Goal: Transaction & Acquisition: Download file/media

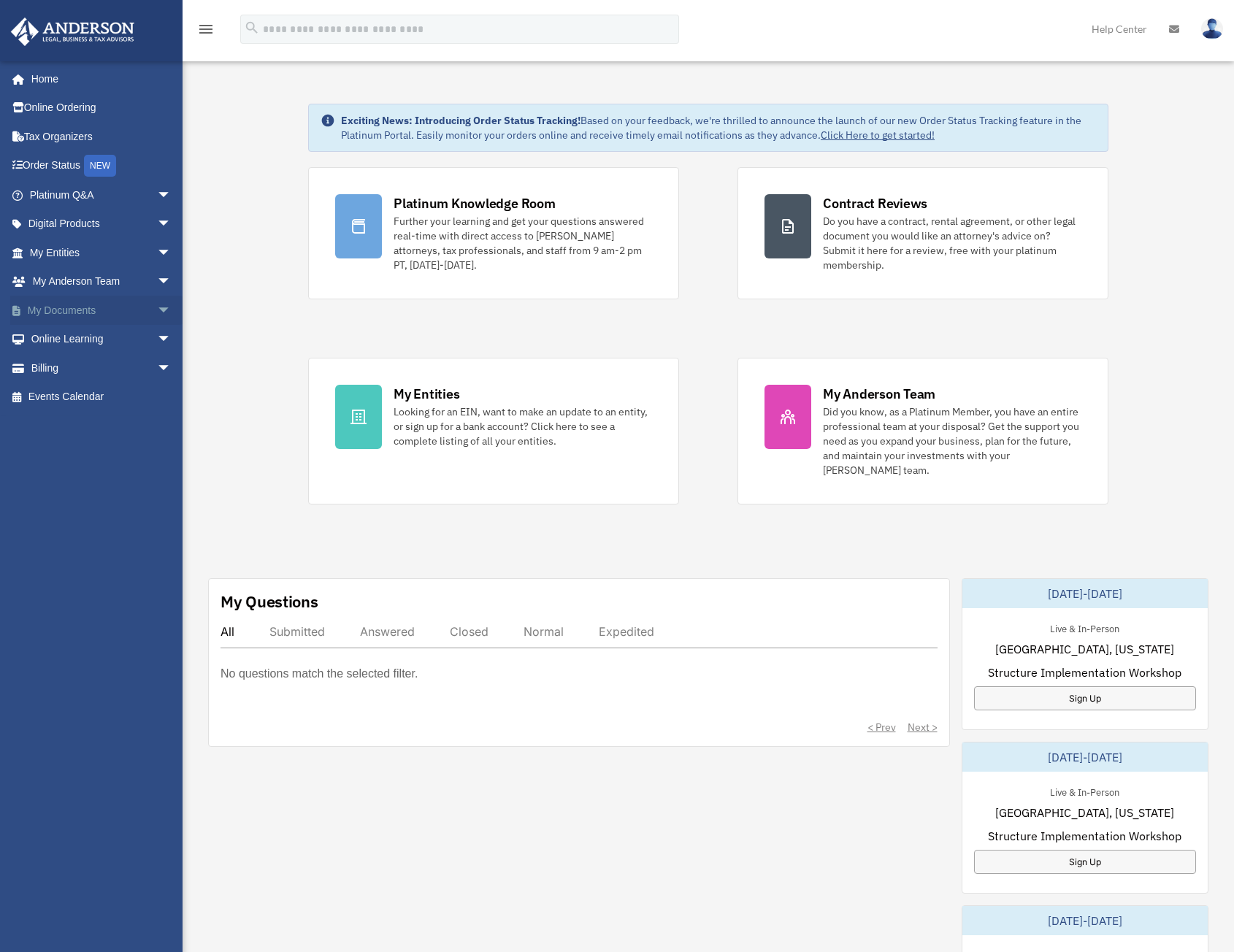
click at [157, 313] on span "arrow_drop_down" at bounding box center [172, 310] width 29 height 30
click at [83, 345] on link "Box" at bounding box center [107, 339] width 173 height 29
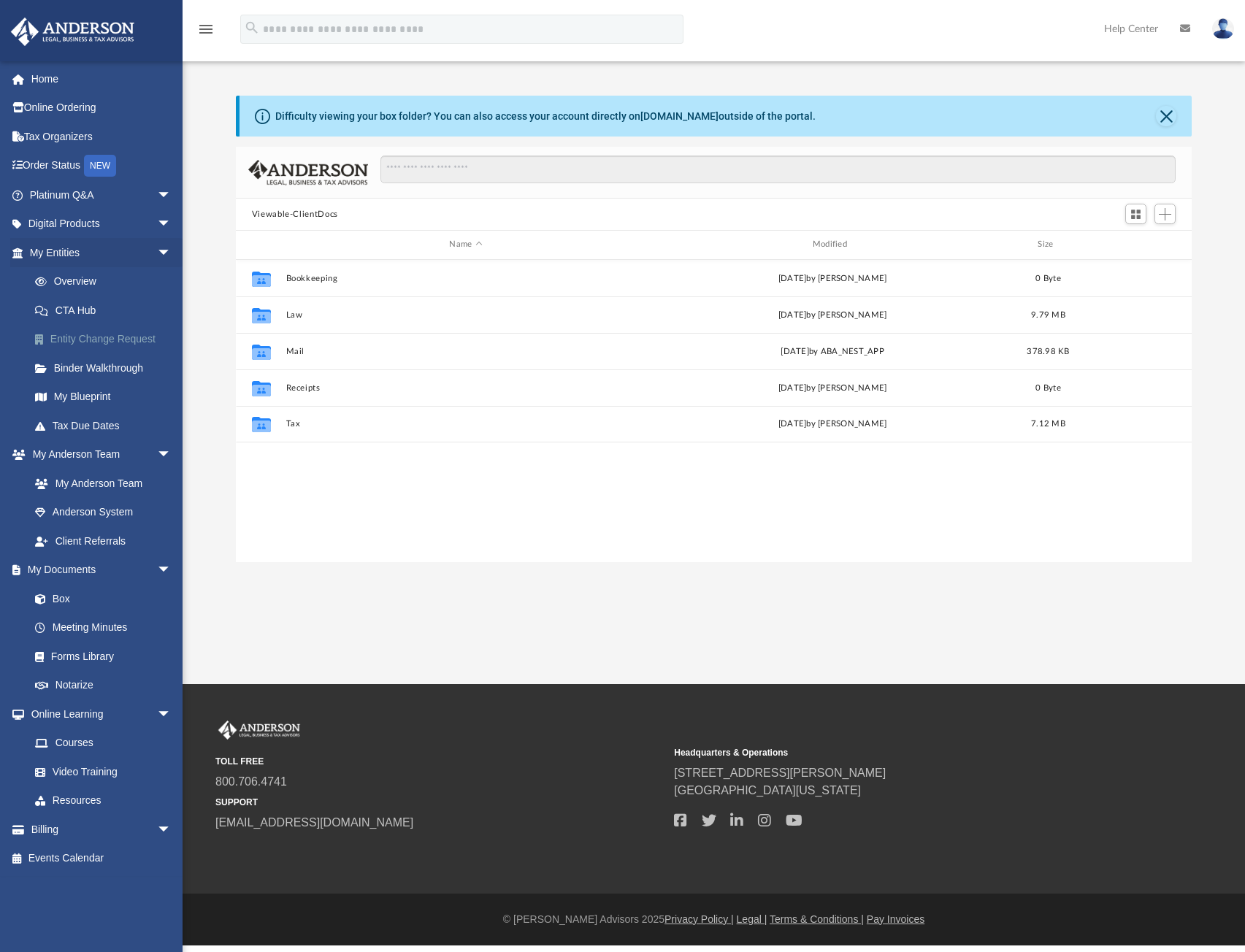
scroll to position [321, 945]
click at [314, 437] on div "Collaborated Folder Tax Thu Aug 21 2025 by Rachel Elder 7.12 MB" at bounding box center [714, 424] width 956 height 37
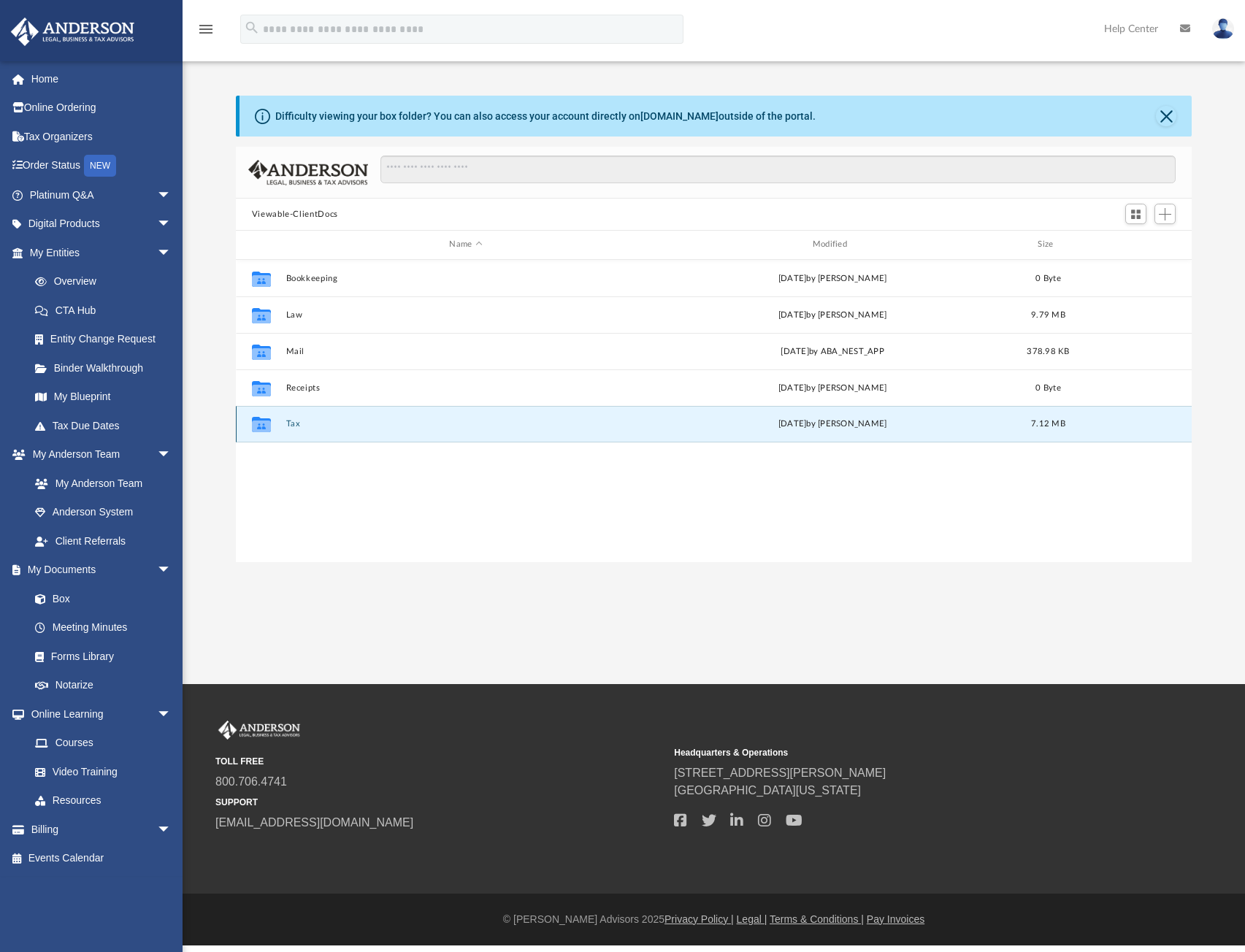
click at [262, 424] on icon "grid" at bounding box center [261, 426] width 19 height 11
click at [327, 523] on div "Collaborated Folder Bookkeeping Tue Jul 1 2025 by Charles Rogler 0 Byte Collabo…" at bounding box center [714, 411] width 956 height 302
click at [265, 424] on icon "grid" at bounding box center [261, 426] width 19 height 11
click at [419, 421] on button "Tax" at bounding box center [465, 424] width 360 height 9
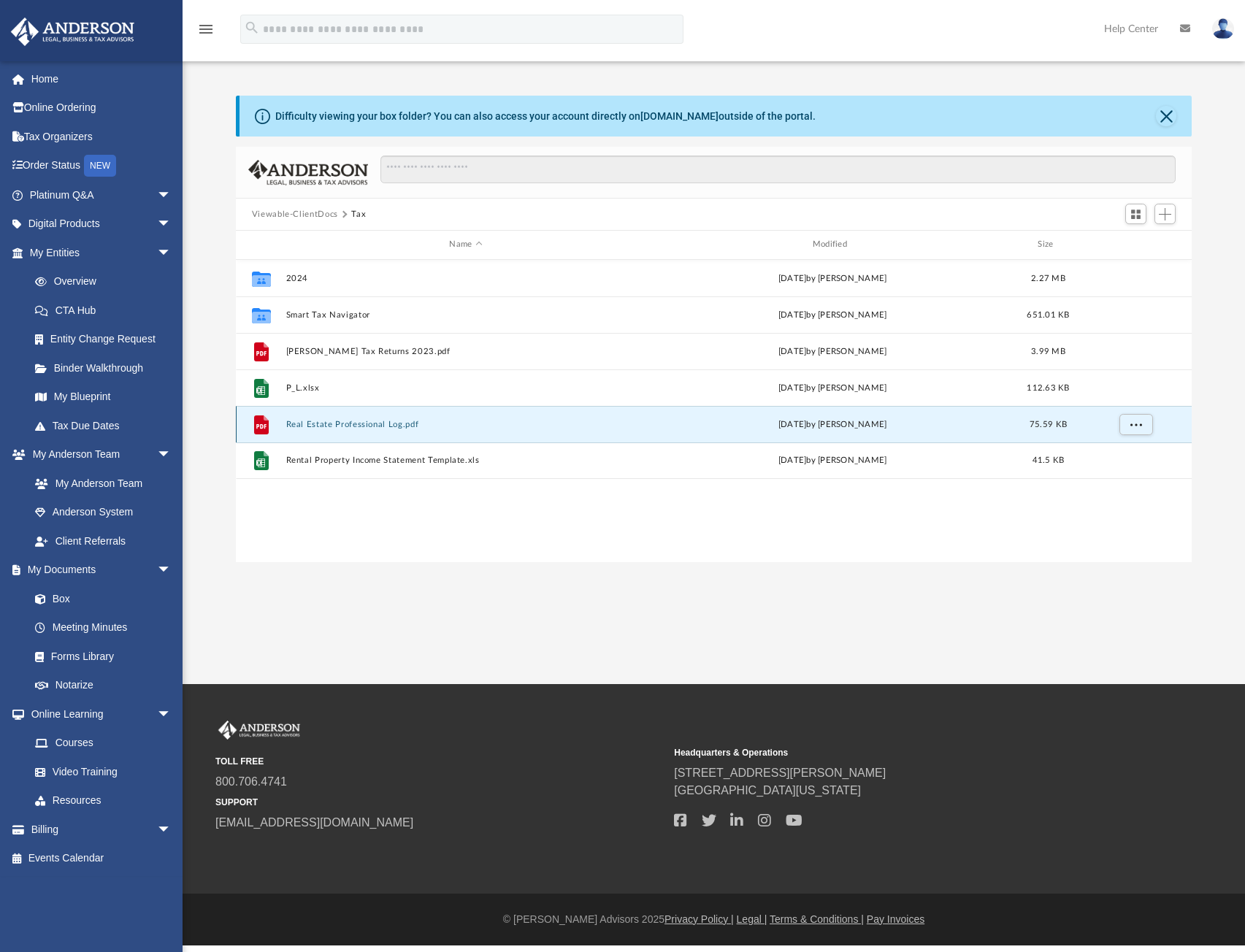
click at [295, 424] on button "Real Estate Professional Log.pdf" at bounding box center [465, 424] width 360 height 9
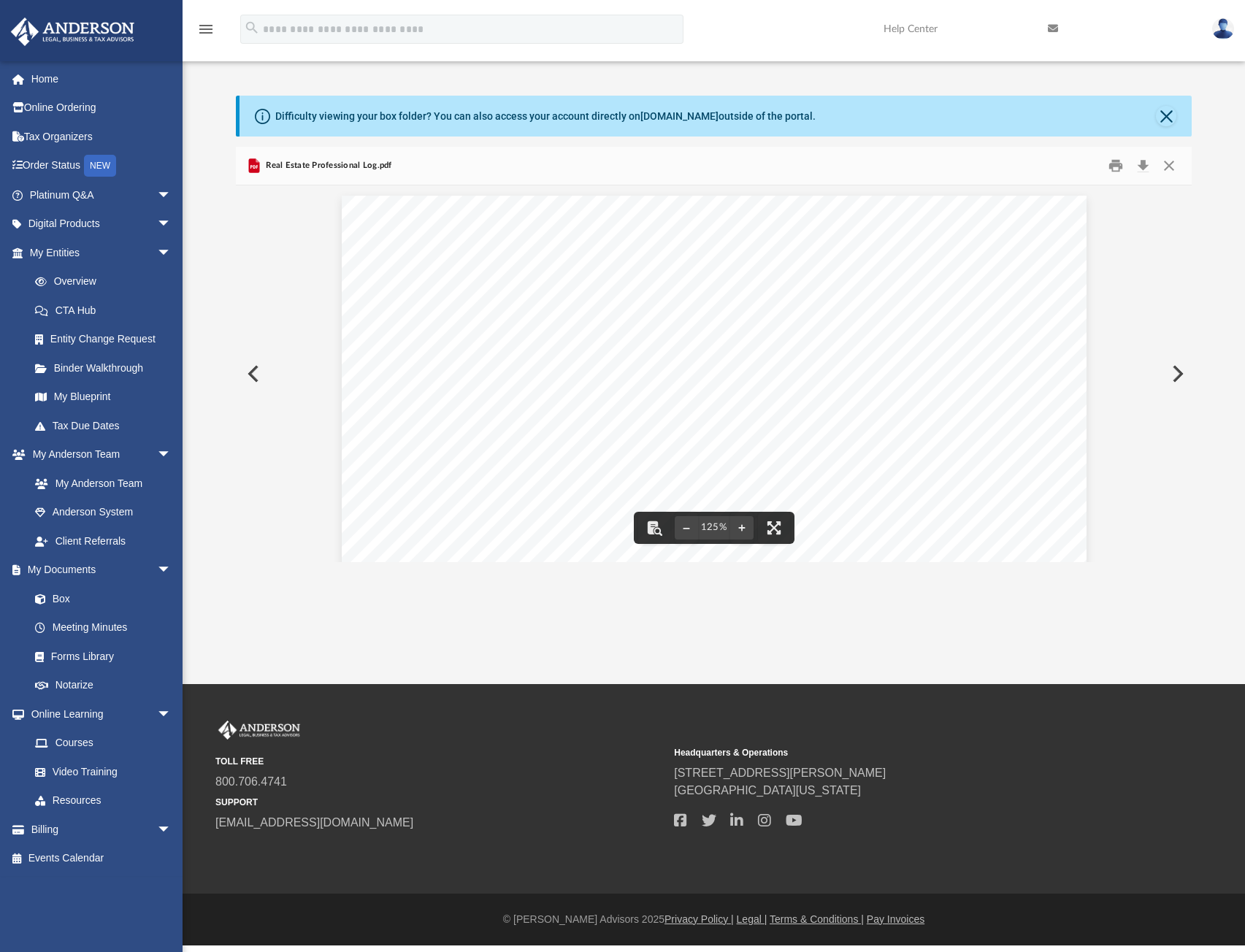
scroll to position [0, 0]
click at [680, 528] on button "File preview" at bounding box center [686, 528] width 24 height 32
click at [681, 528] on button "File preview" at bounding box center [686, 528] width 24 height 32
drag, startPoint x: 541, startPoint y: 438, endPoint x: 683, endPoint y: 441, distance: 142.0
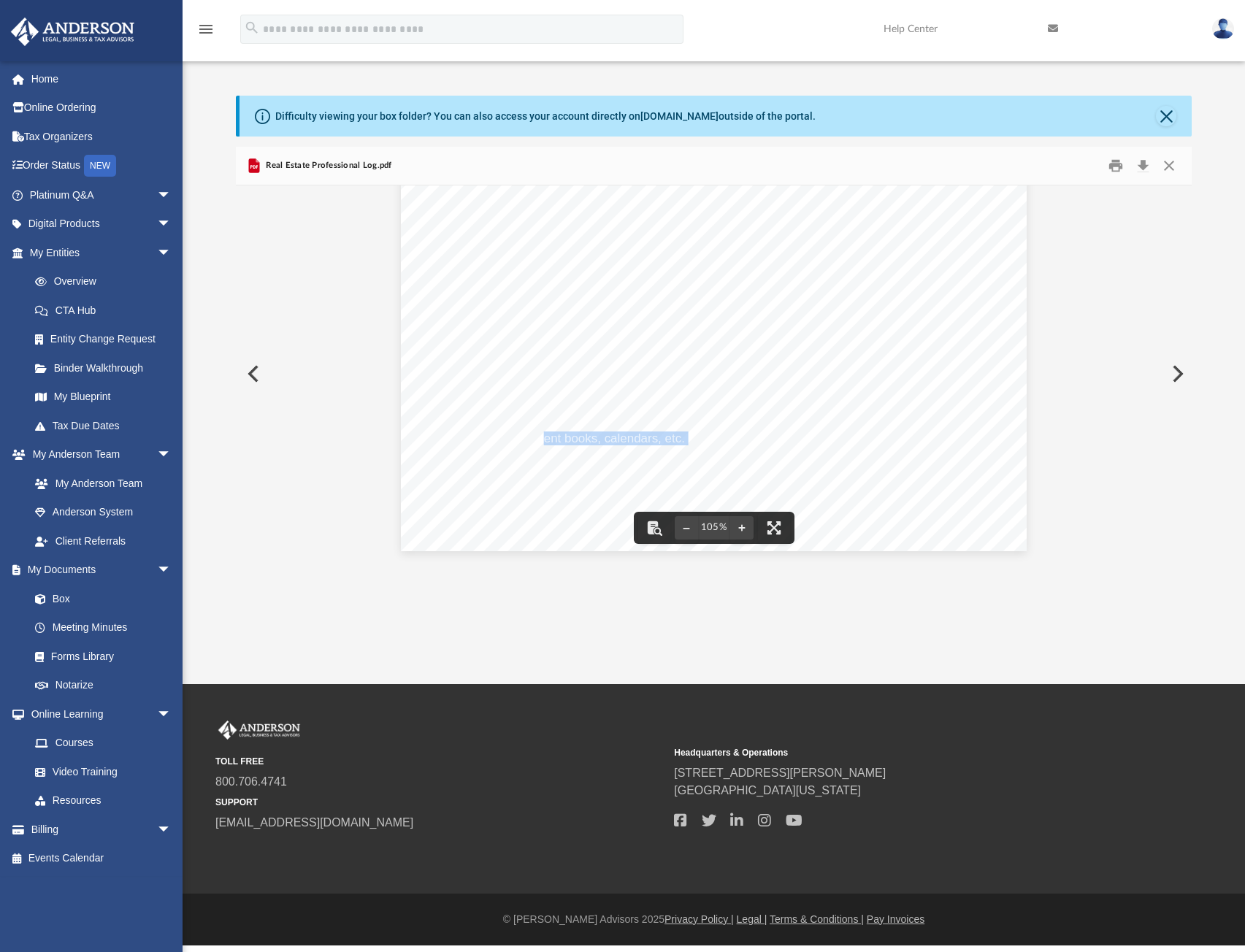
click at [683, 441] on span "appointment books, calendars, etc. To meet his burden of proof under IRC 7491," at bounding box center [713, 439] width 441 height 12
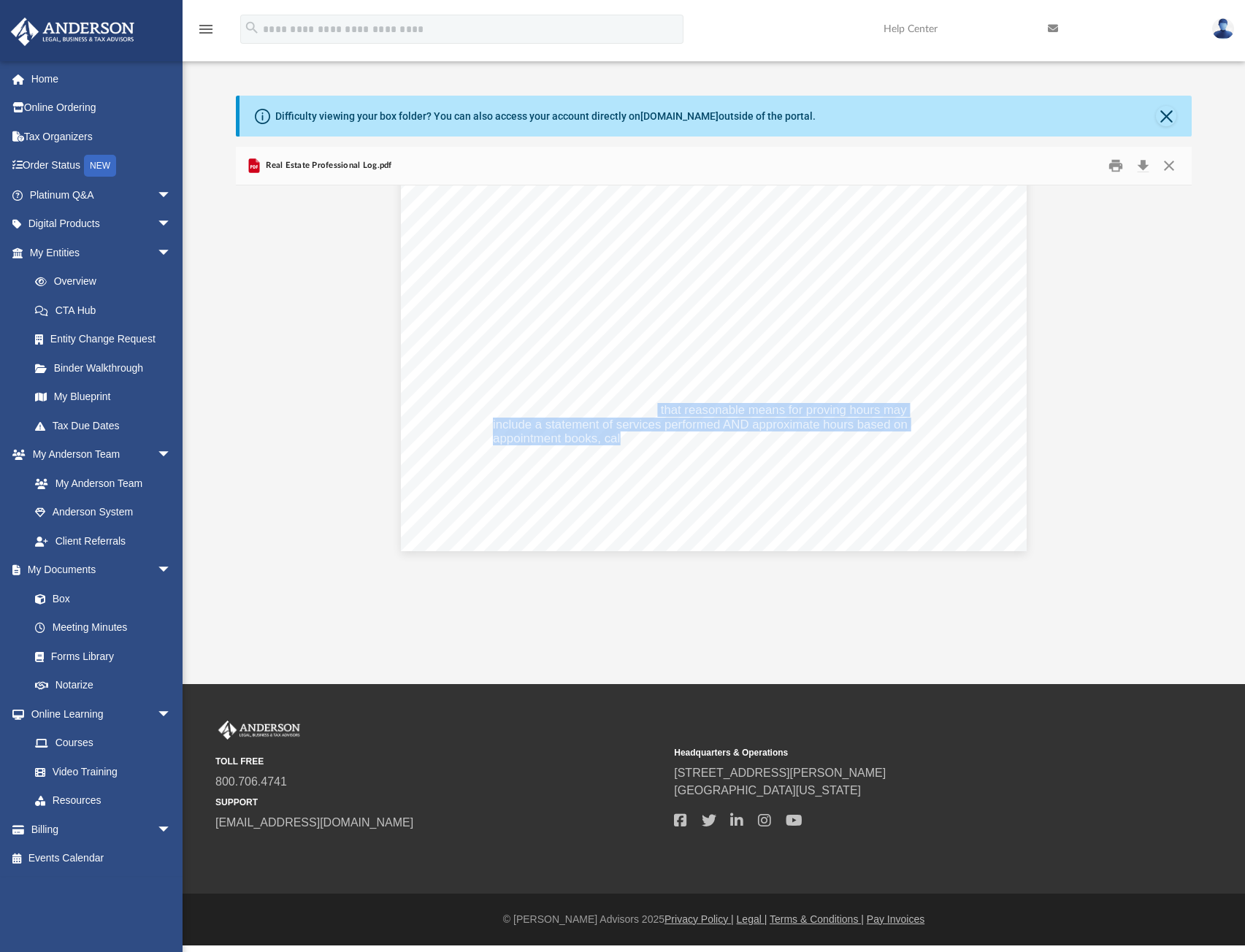
drag, startPoint x: 673, startPoint y: 407, endPoint x: 614, endPoint y: 437, distance: 66.2
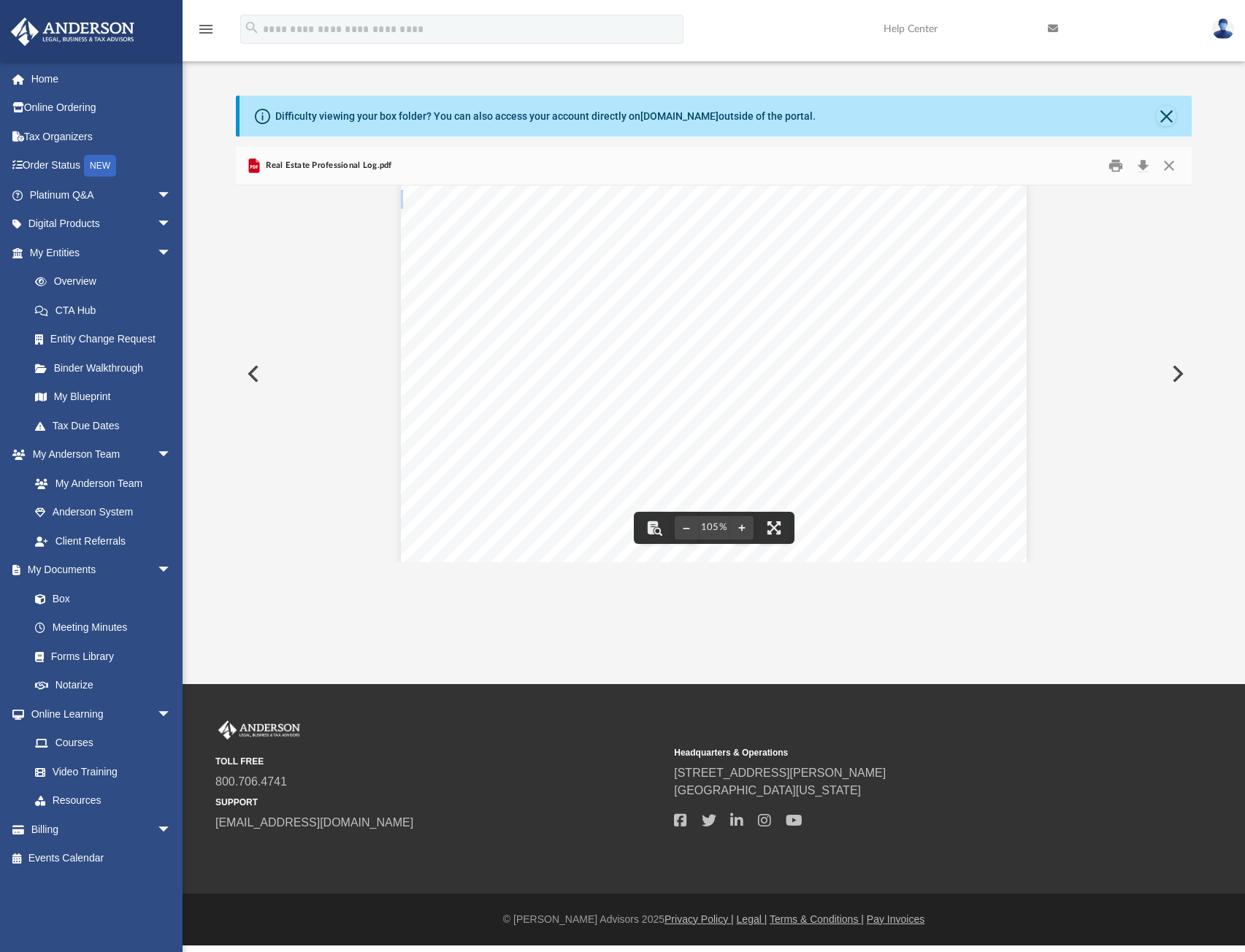
scroll to position [0, 0]
click at [1167, 173] on button "Close" at bounding box center [1169, 166] width 26 height 23
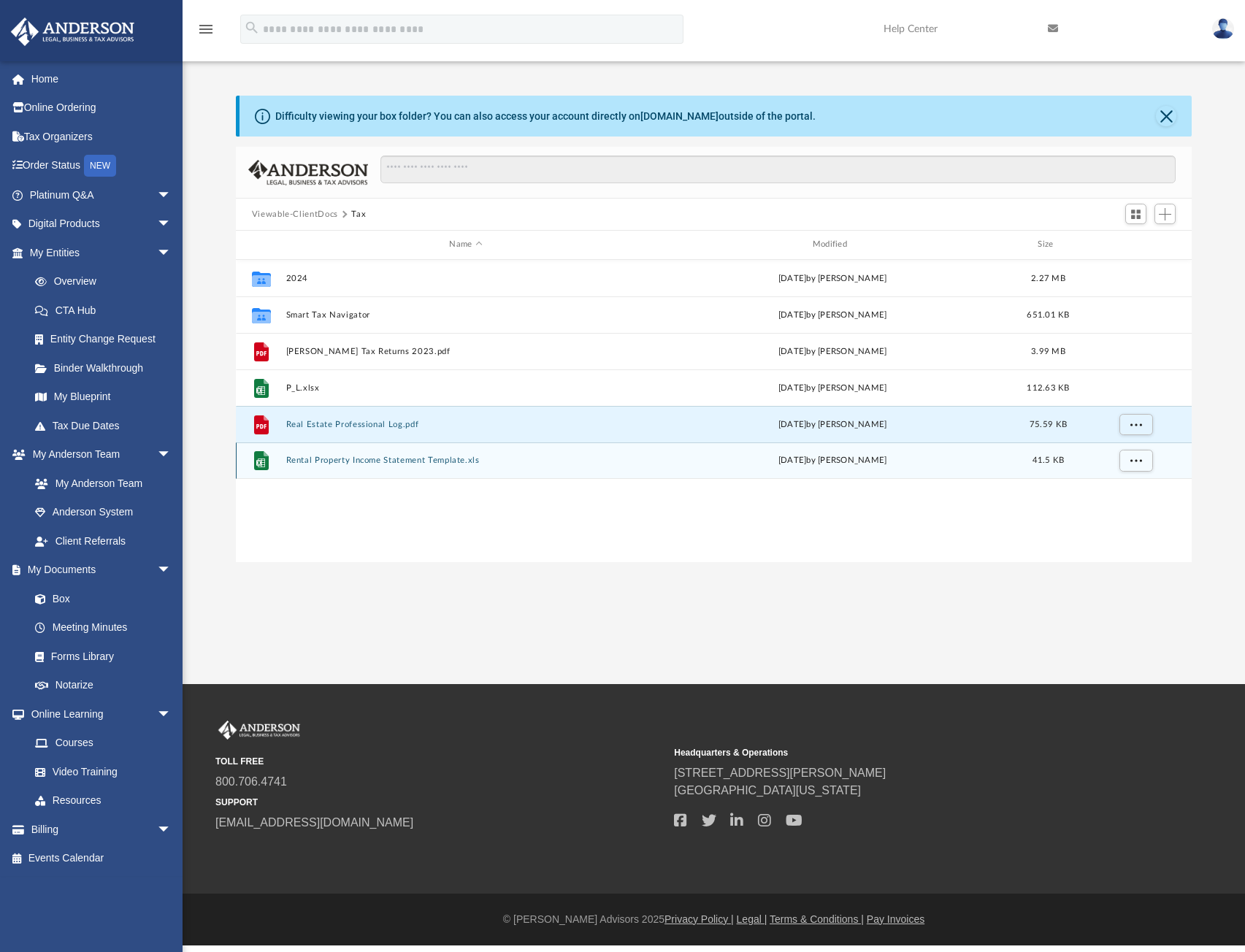
click at [302, 461] on button "Rental Property Income Statement Template.xls" at bounding box center [465, 460] width 360 height 9
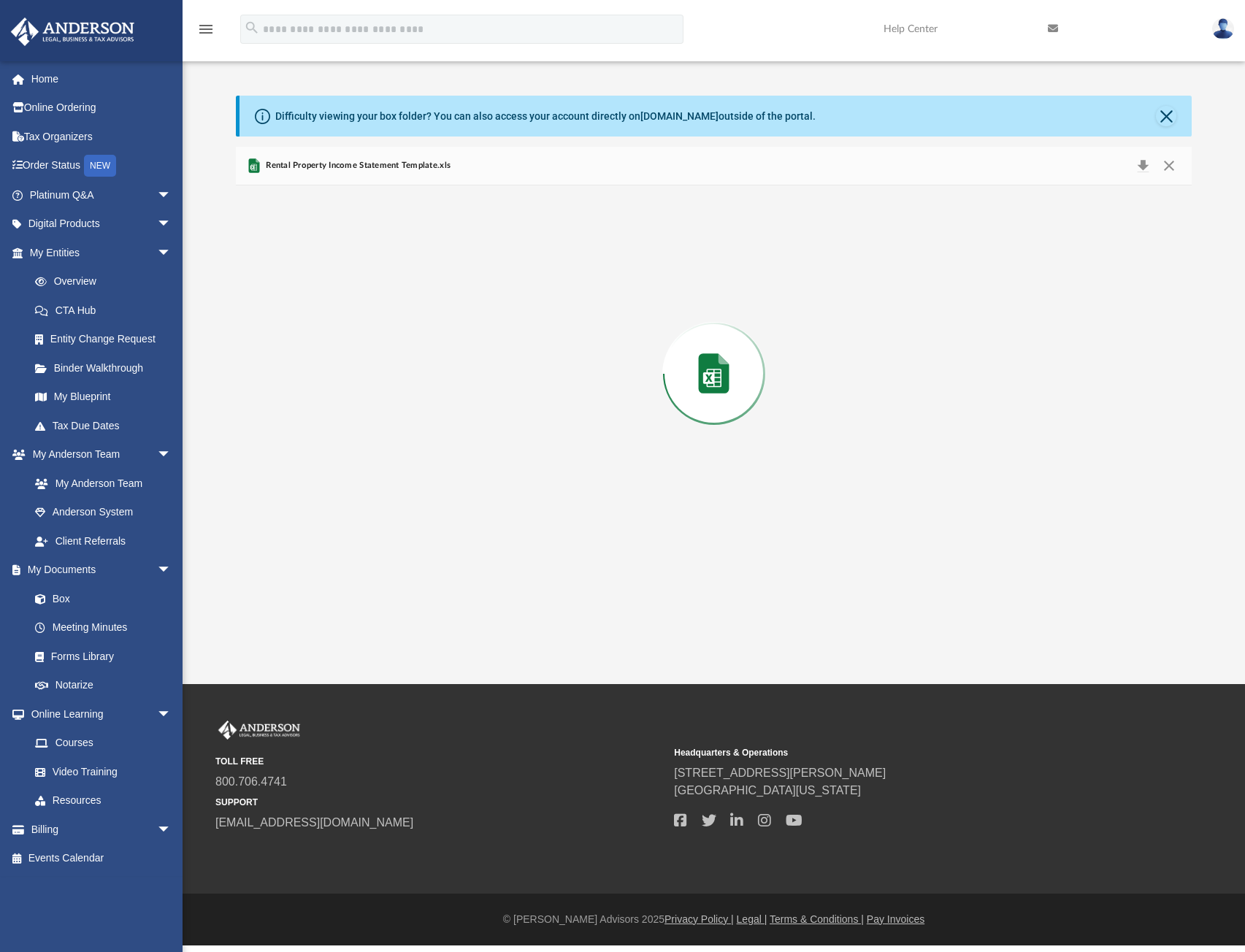
click at [302, 461] on div "Preview" at bounding box center [714, 373] width 956 height 376
click at [616, 530] on button "File preview" at bounding box center [612, 528] width 32 height 32
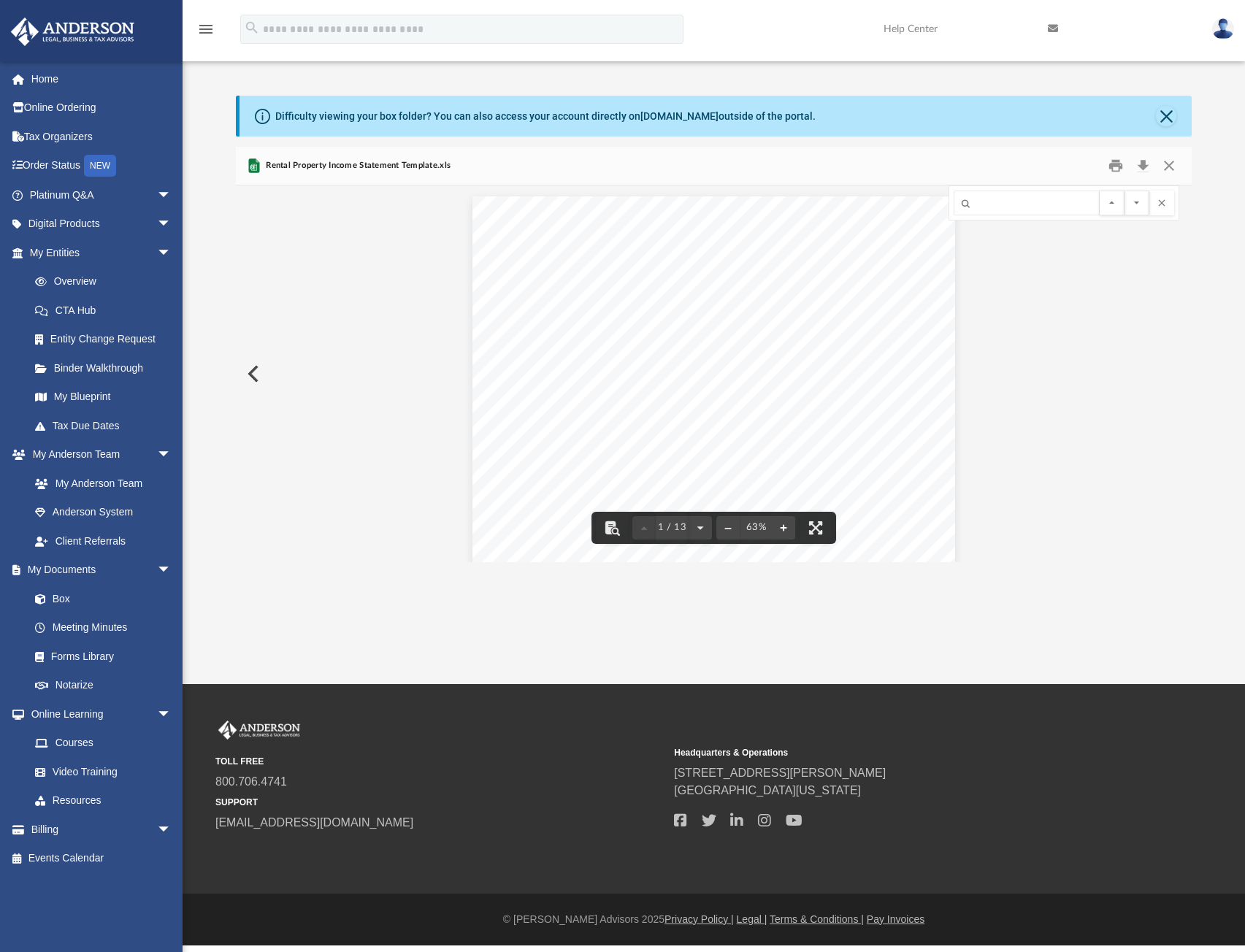
click at [789, 530] on button "File preview" at bounding box center [784, 528] width 24 height 32
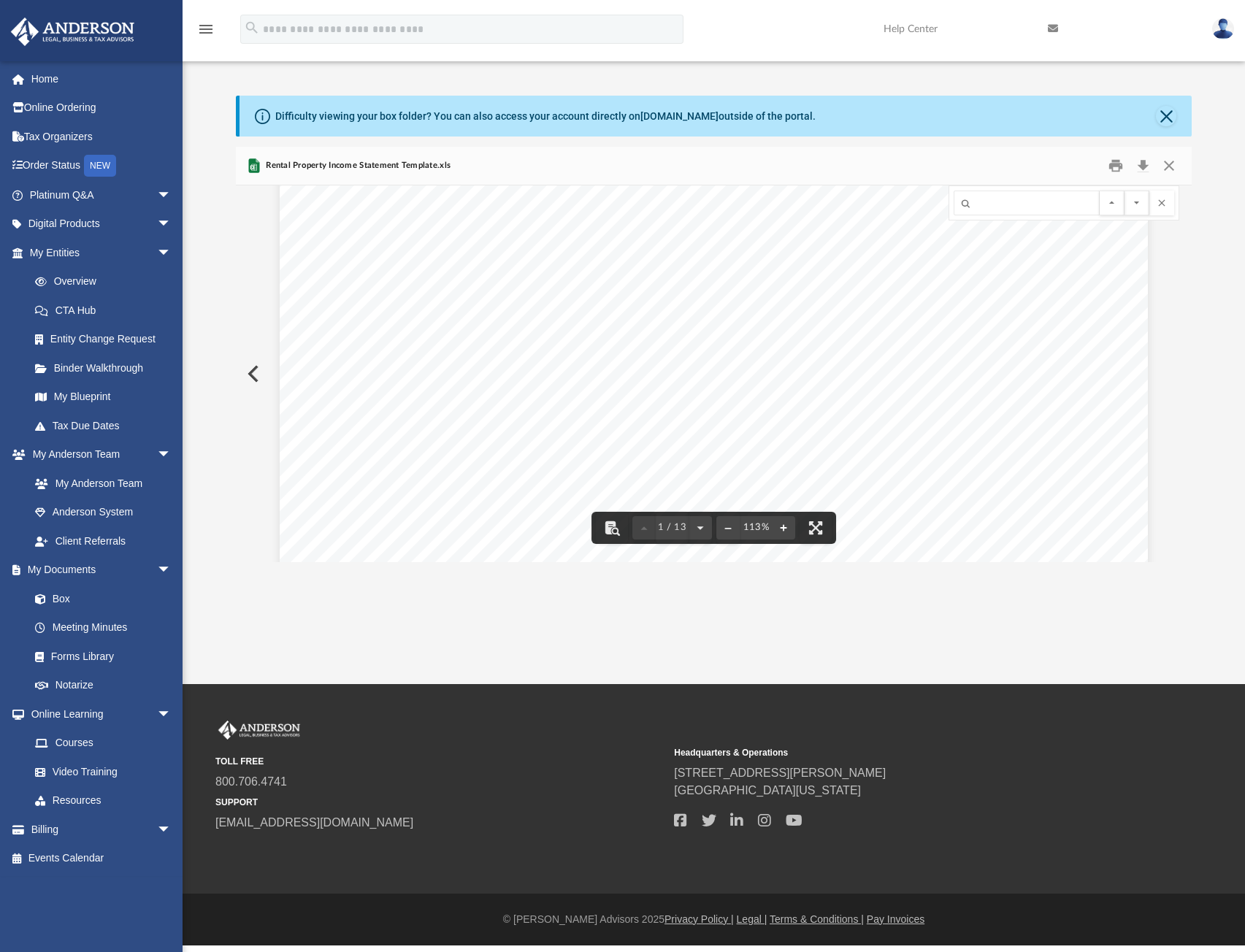
scroll to position [146, 0]
click at [441, 332] on span "Legal and Other Professional Fees" at bounding box center [443, 334] width 165 height 12
click at [426, 353] on span "Management Fees" at bounding box center [406, 349] width 91 height 12
click at [423, 371] on span "Mortgage Interest" at bounding box center [405, 365] width 89 height 12
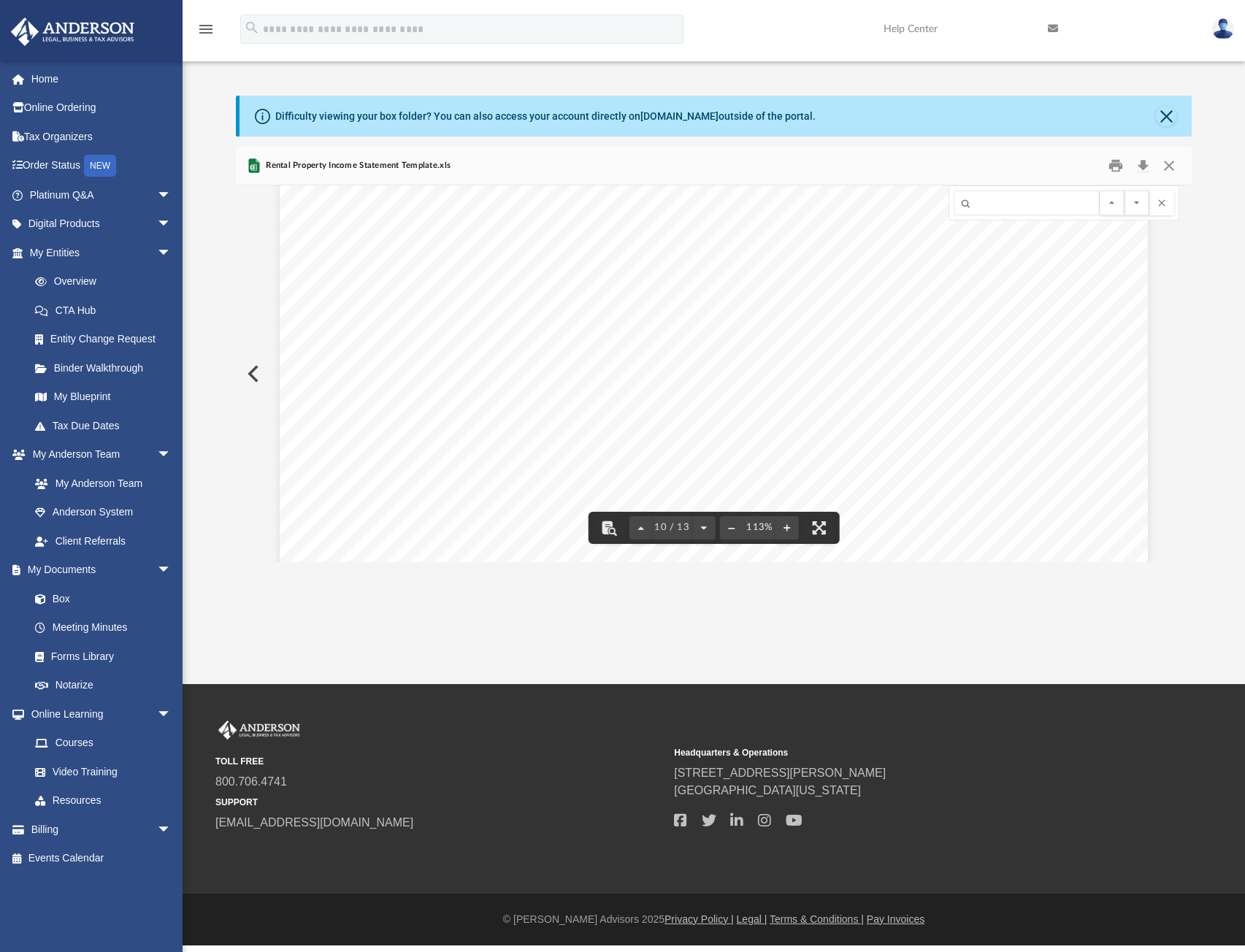
click at [381, 167] on span "Rental Property Income Statement Template.xls" at bounding box center [357, 165] width 188 height 13
click at [254, 164] on icon "Preview" at bounding box center [254, 167] width 7 height 7
click at [1142, 167] on button "Download" at bounding box center [1143, 166] width 26 height 23
click at [1169, 167] on button "Close" at bounding box center [1169, 166] width 26 height 23
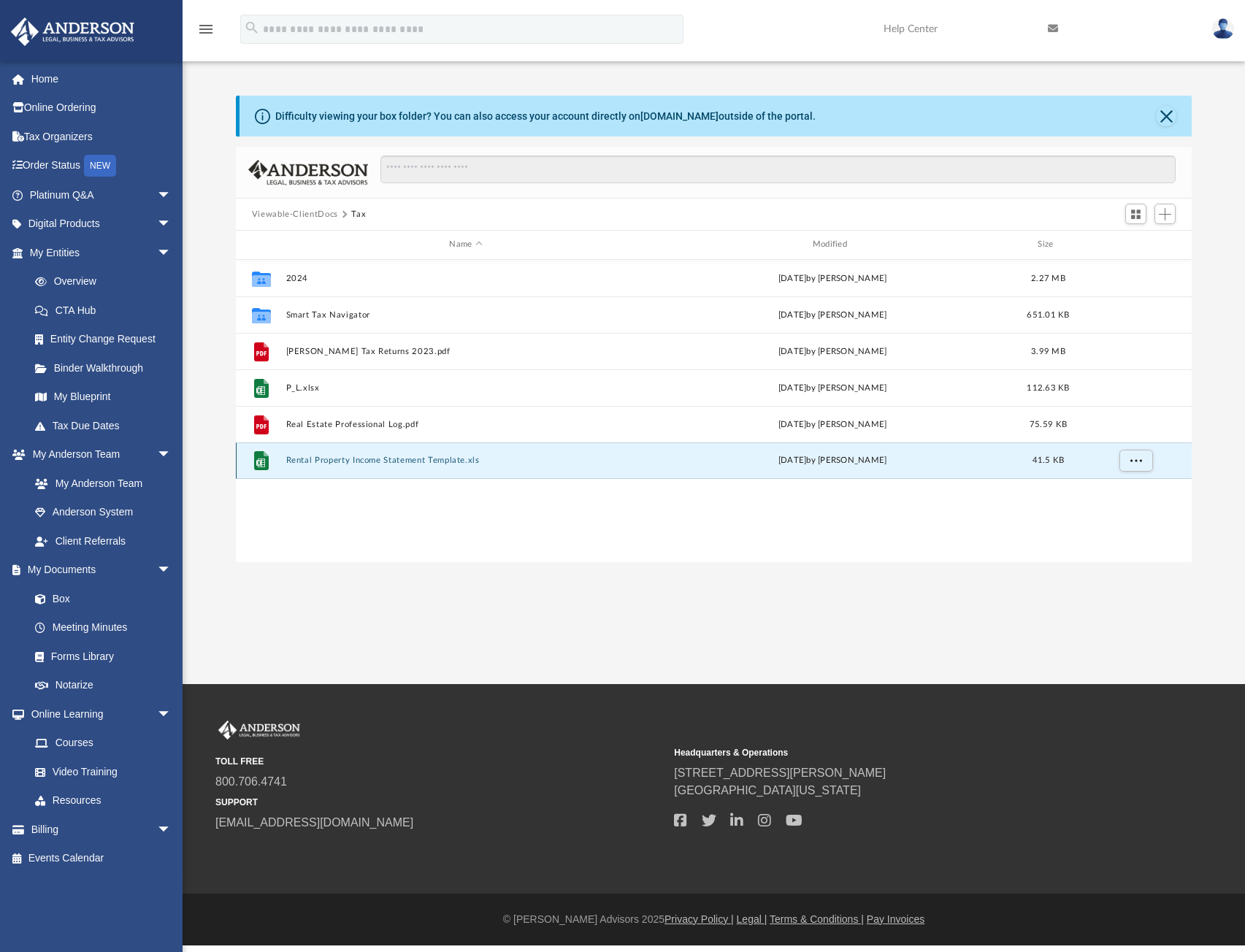
click at [322, 461] on button "Rental Property Income Statement Template.xls" at bounding box center [465, 460] width 360 height 9
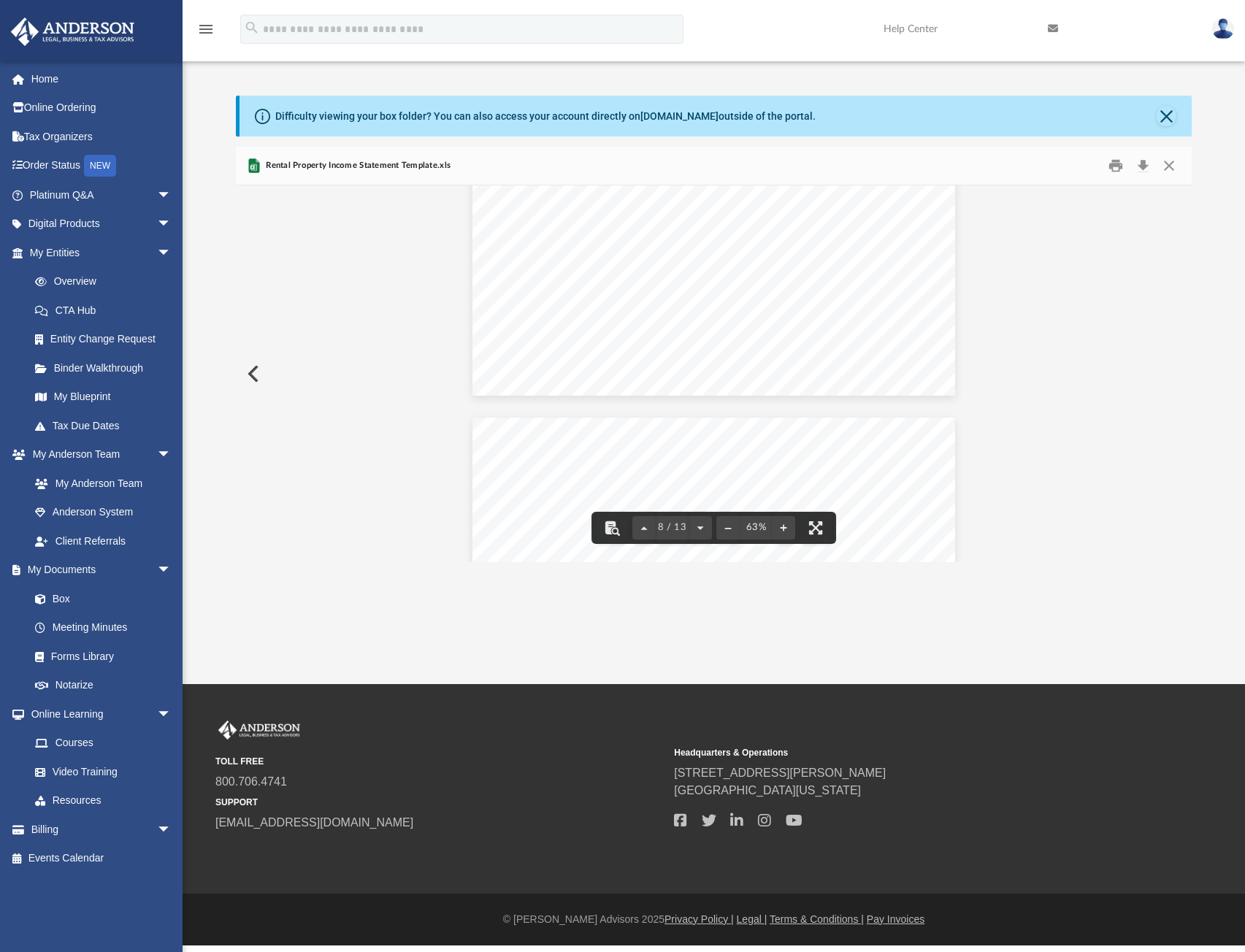
scroll to position [2532, 0]
click at [1166, 165] on button "Close" at bounding box center [1169, 166] width 26 height 23
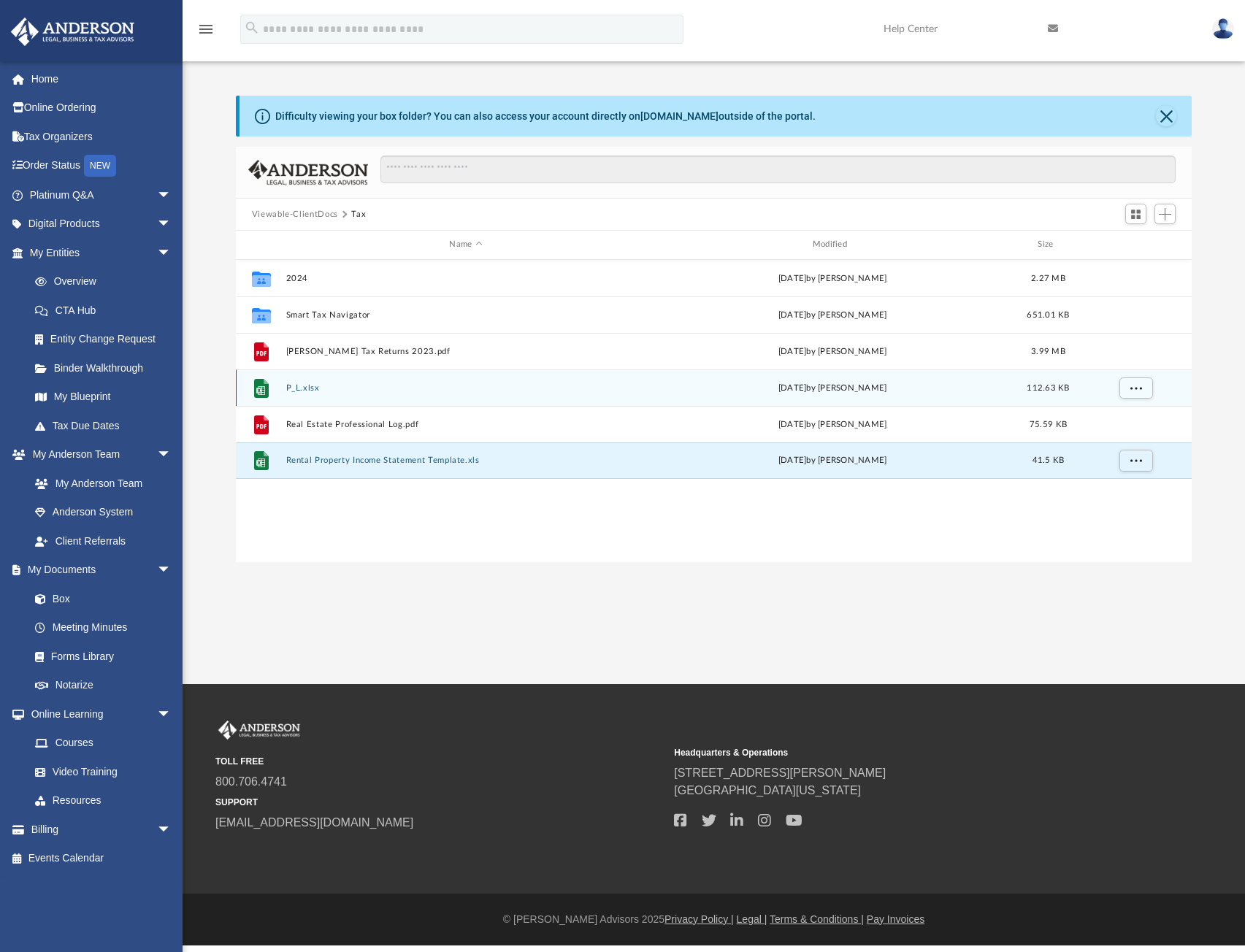
click at [289, 390] on button "P_L.xlsx" at bounding box center [465, 388] width 360 height 9
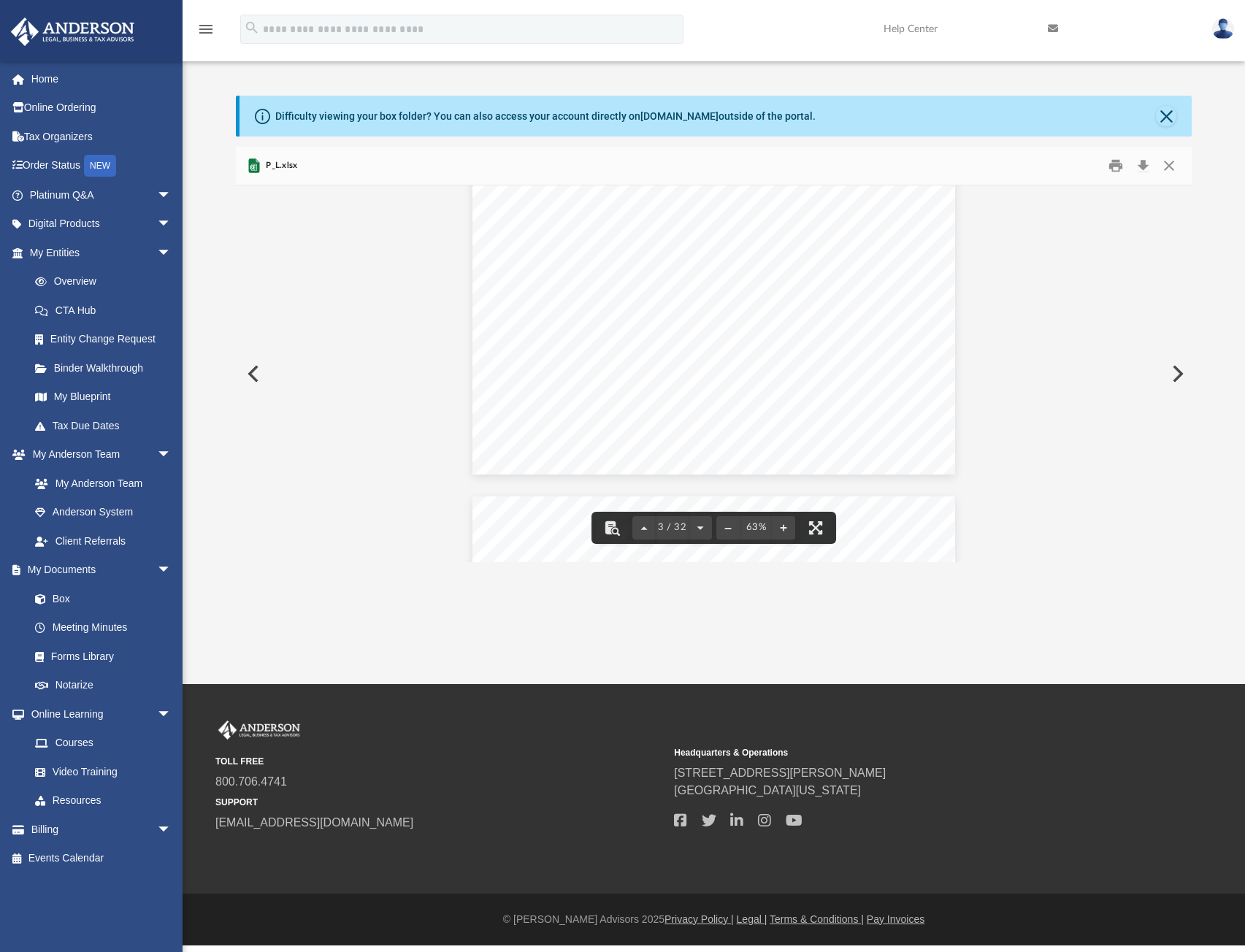
scroll to position [438, 0]
click at [786, 531] on button "File preview" at bounding box center [784, 528] width 24 height 32
click at [786, 530] on button "File preview" at bounding box center [784, 528] width 24 height 32
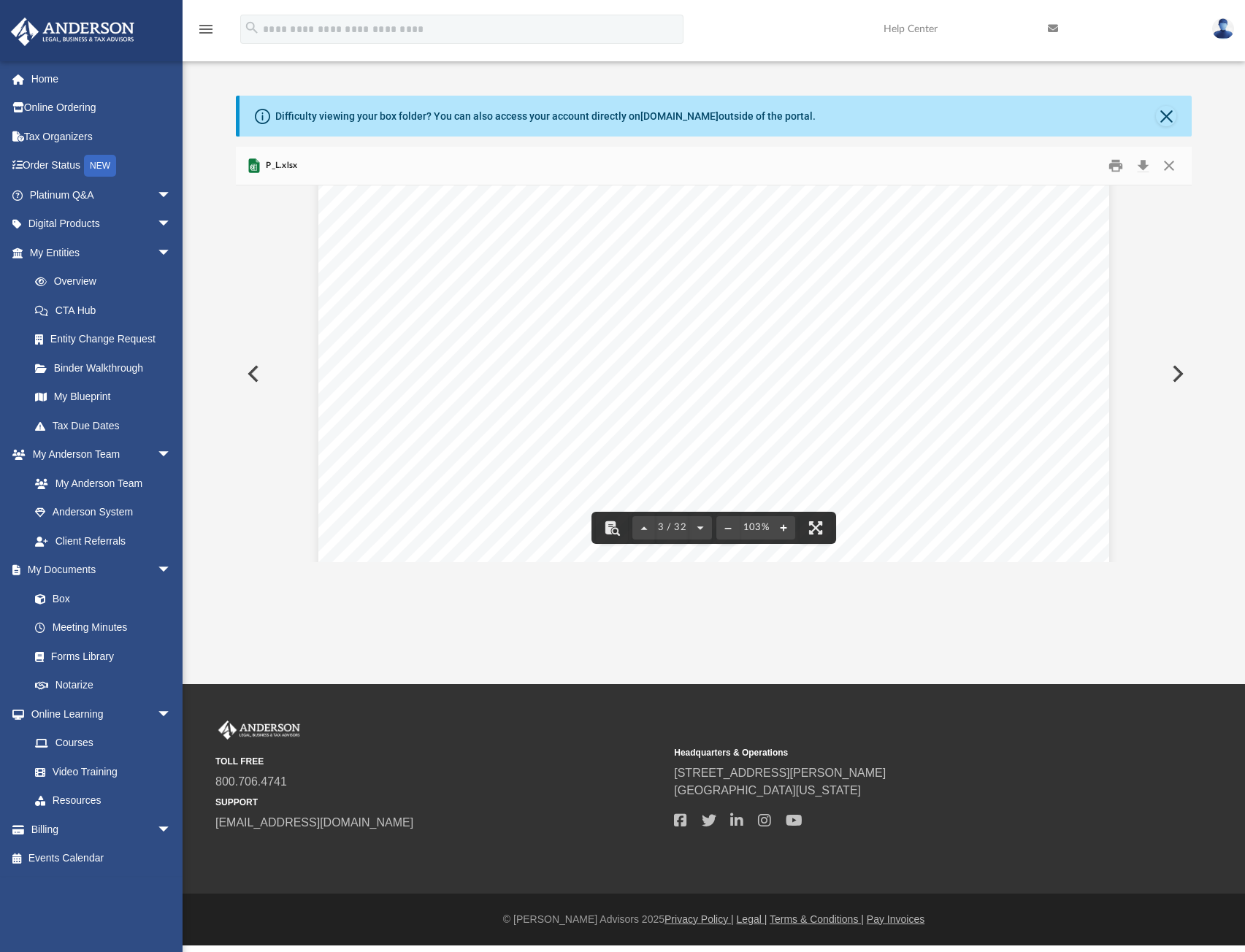
click at [786, 530] on button "File preview" at bounding box center [784, 528] width 24 height 32
